Goal: Transaction & Acquisition: Register for event/course

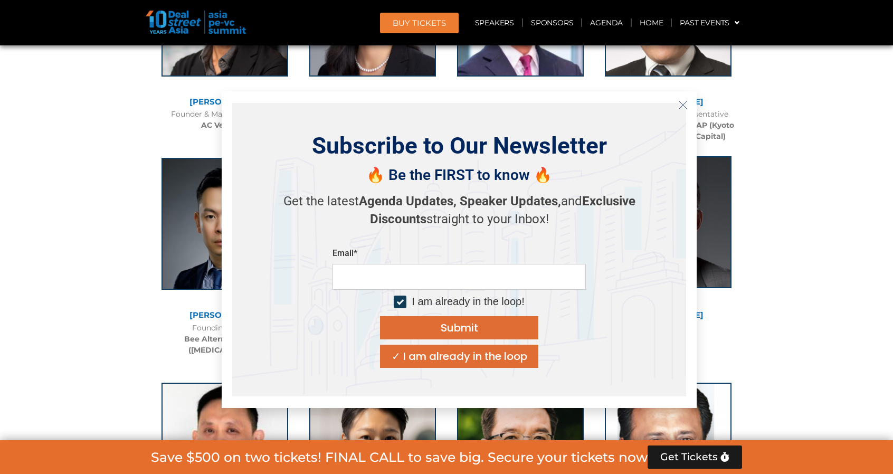
scroll to position [13363, 0]
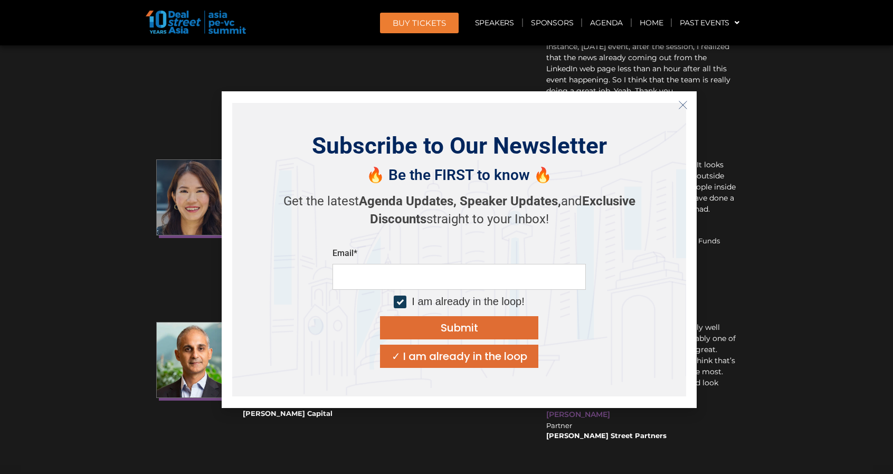
click at [493, 361] on div "✓ I am already in the loop" at bounding box center [460, 356] width 136 height 11
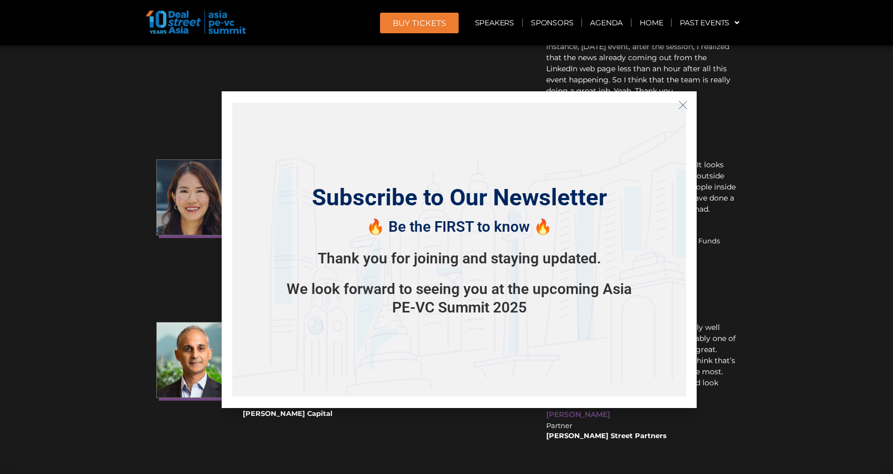
click at [684, 104] on line "Close" at bounding box center [682, 104] width 7 height 7
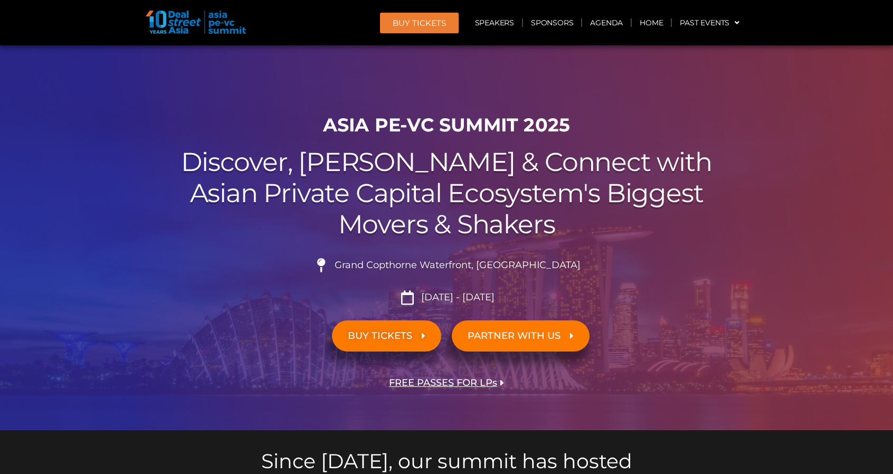
click at [409, 336] on span "BUY TICKETS" at bounding box center [380, 336] width 64 height 10
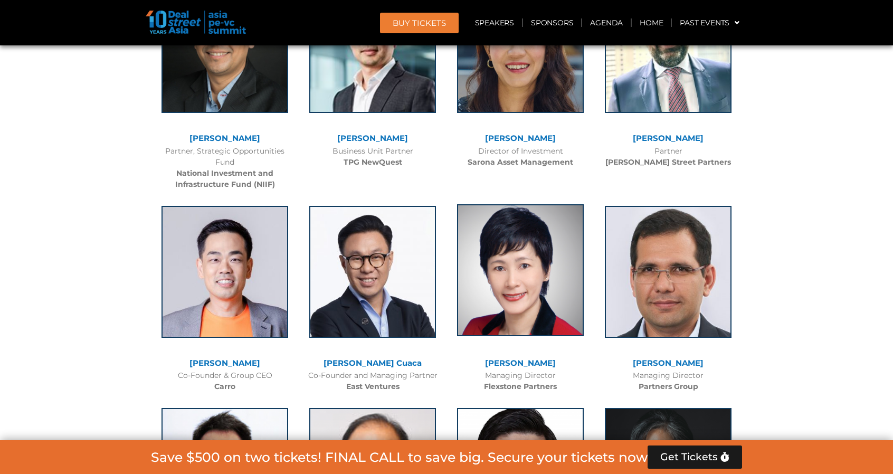
scroll to position [2190, 0]
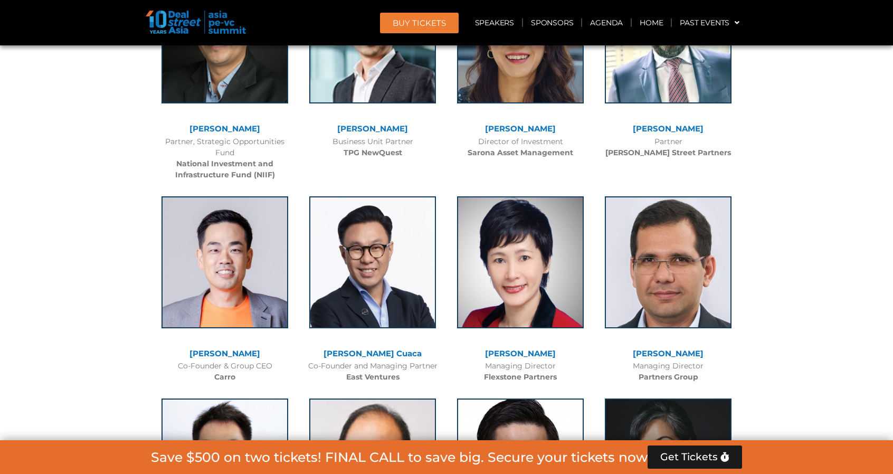
click at [692, 455] on span "Get Tickets" at bounding box center [689, 457] width 58 height 11
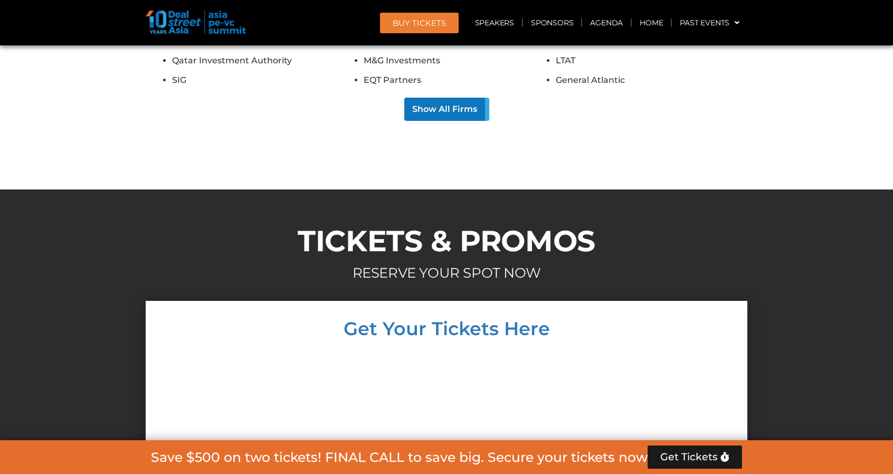
scroll to position [9952, 0]
